Goal: Register for event/course

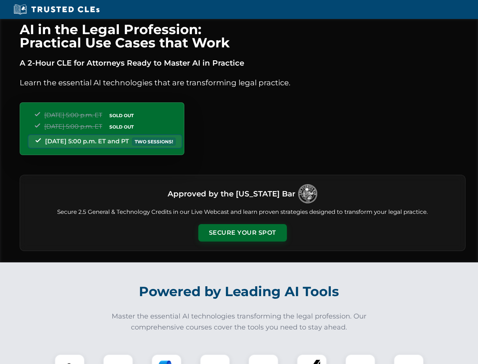
click at [242, 233] on button "Secure Your Spot" at bounding box center [242, 232] width 89 height 17
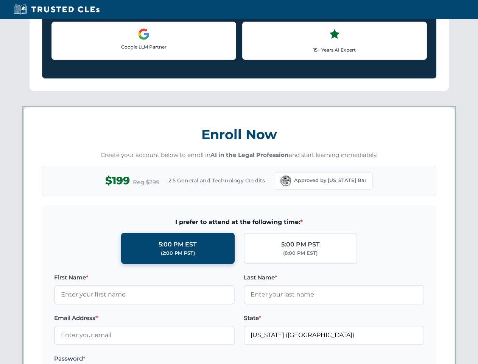
click at [118, 359] on div "AI in the Legal Profession: Practical Use Cases that Work A 2-Hour CLE for Atto…" at bounding box center [239, 355] width 478 height 1772
